Goal: Task Accomplishment & Management: Complete application form

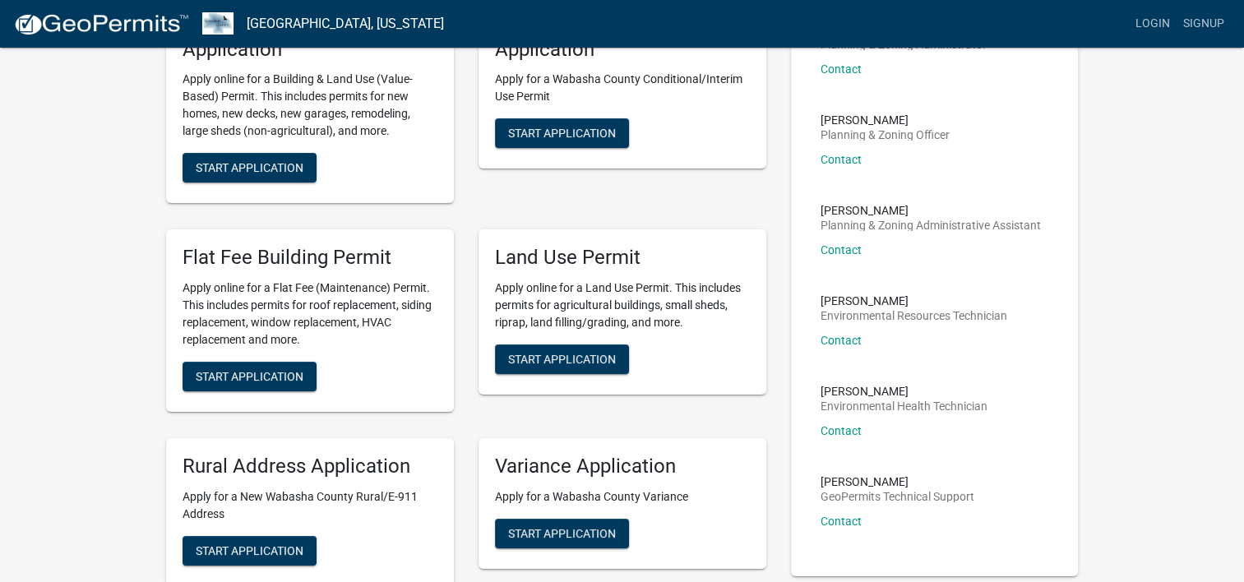
scroll to position [82, 0]
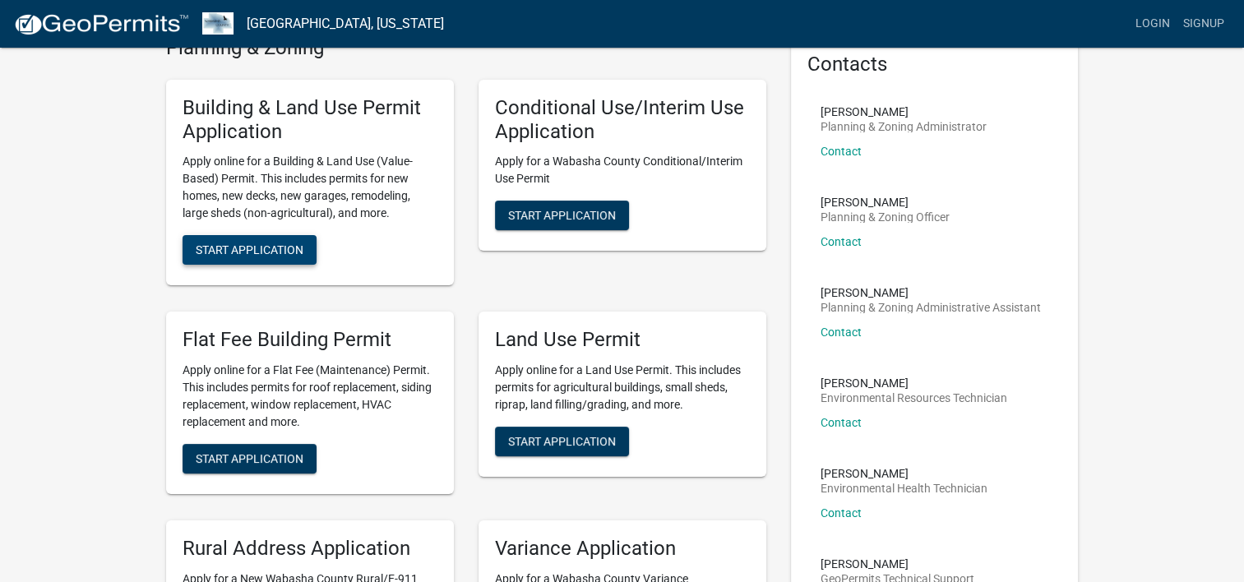
click at [239, 245] on span "Start Application" at bounding box center [250, 249] width 108 height 13
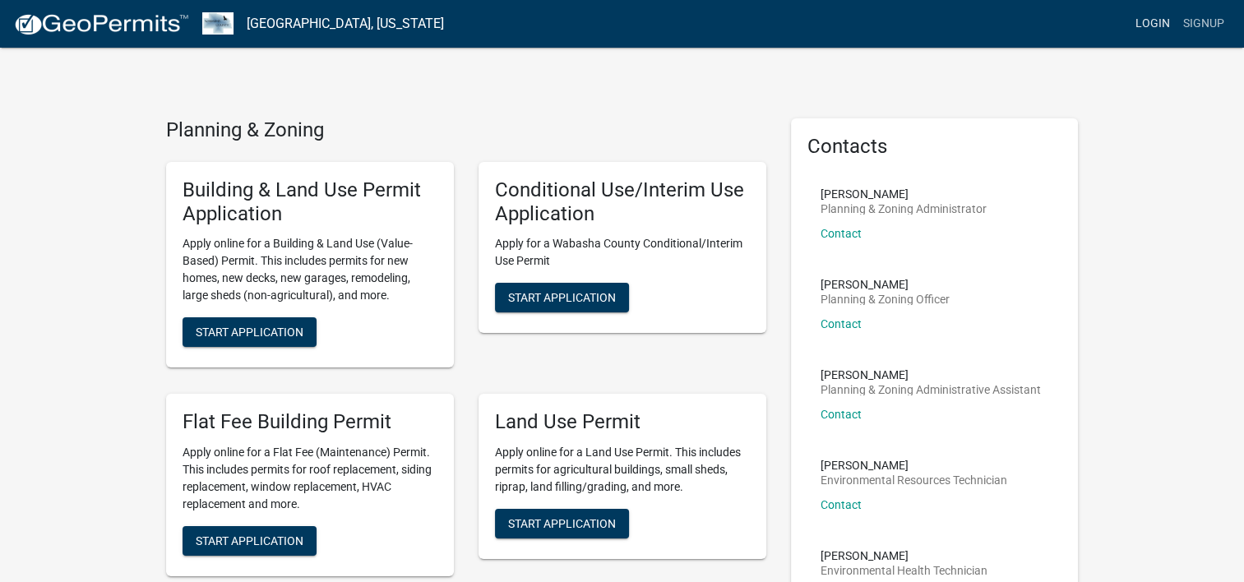
click at [1172, 21] on link "Login" at bounding box center [1153, 23] width 48 height 31
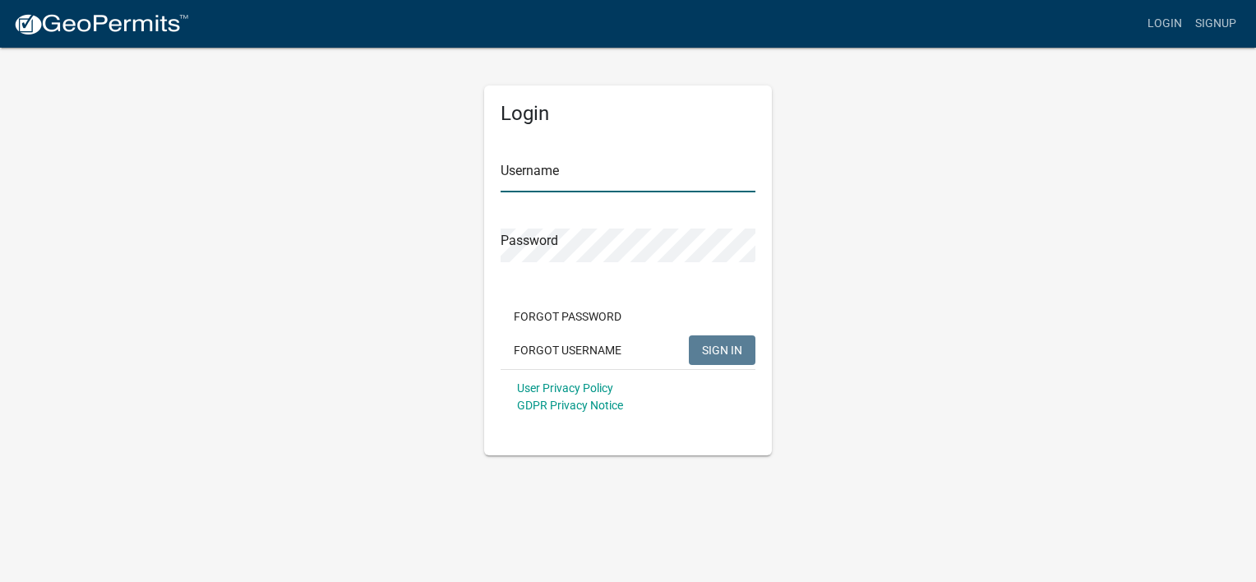
click at [590, 183] on input "Username" at bounding box center [628, 176] width 255 height 34
